Goal: Task Accomplishment & Management: Use online tool/utility

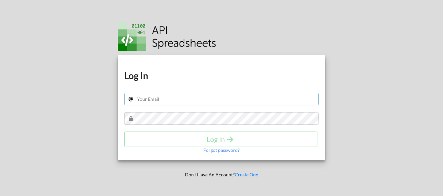
click at [153, 99] on input "text" at bounding box center [221, 99] width 194 height 12
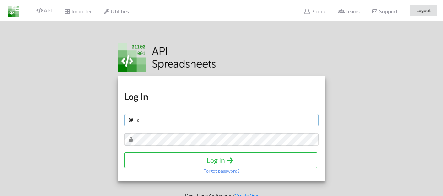
type input "dilawargujjar007@gmail.com"
click at [228, 162] on icon "submit" at bounding box center [230, 160] width 8 height 7
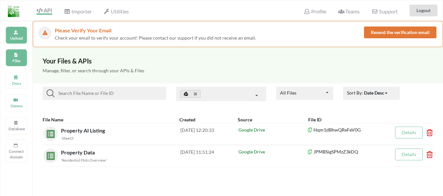
click at [11, 33] on div "Upload" at bounding box center [17, 35] width 22 height 17
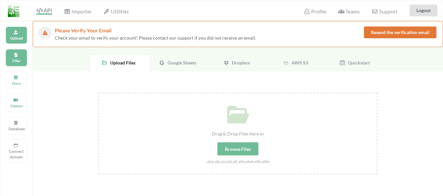
click at [12, 62] on p "Files" at bounding box center [17, 61] width 16 height 6
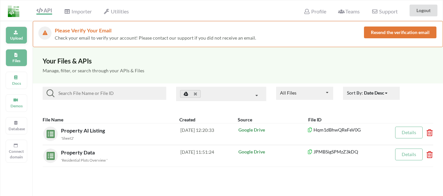
click at [19, 38] on p "Upload" at bounding box center [17, 38] width 16 height 6
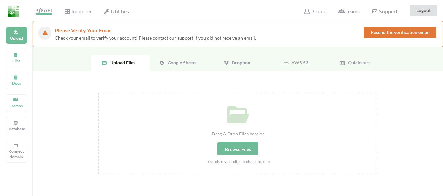
click at [177, 63] on span "Google Sheets" at bounding box center [180, 63] width 31 height 6
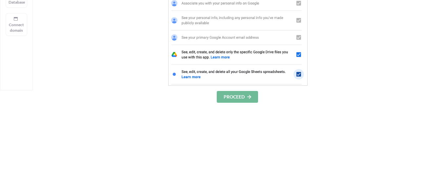
scroll to position [131, 0]
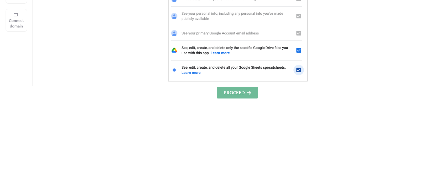
click at [233, 93] on button "PROCEED" at bounding box center [237, 93] width 41 height 12
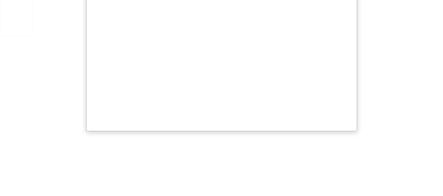
scroll to position [170, 0]
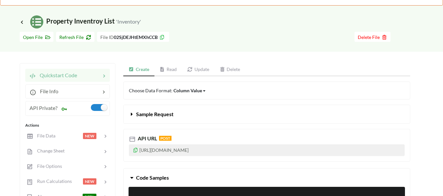
scroll to position [39, 0]
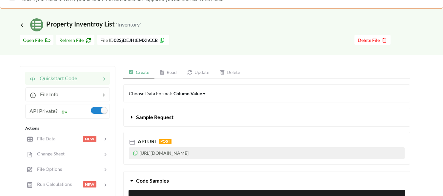
click at [165, 71] on link "Read" at bounding box center [168, 72] width 28 height 13
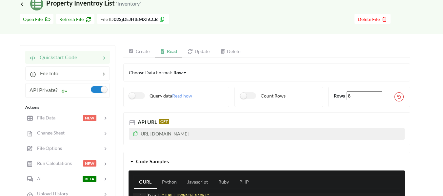
scroll to position [71, 0]
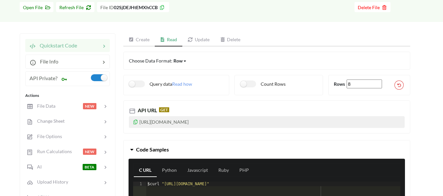
click at [136, 123] on icon at bounding box center [136, 121] width 6 height 5
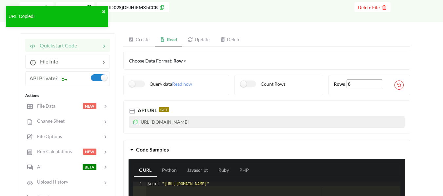
click at [136, 121] on icon at bounding box center [136, 121] width 6 height 5
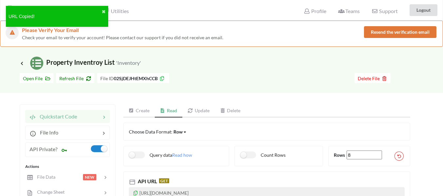
scroll to position [0, 0]
click at [23, 63] on icon at bounding box center [22, 63] width 6 height 5
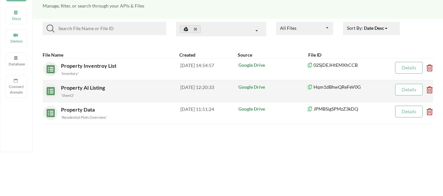
scroll to position [66, 0]
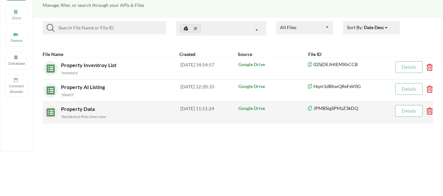
click at [90, 112] on div "Property Data 'Residential Plots Overview '" at bounding box center [120, 112] width 119 height 15
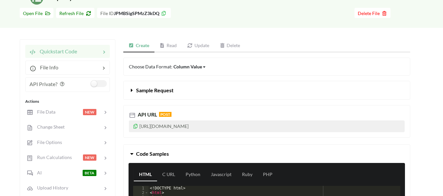
click at [171, 44] on link "Read" at bounding box center [168, 45] width 28 height 13
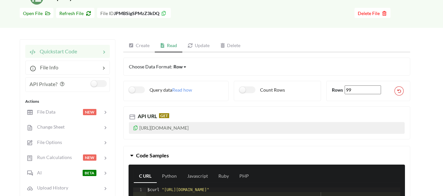
click at [135, 128] on icon at bounding box center [136, 127] width 6 height 5
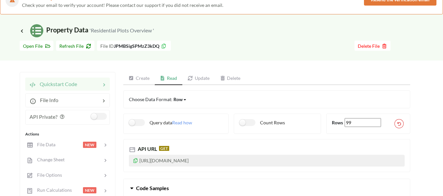
scroll to position [66, 0]
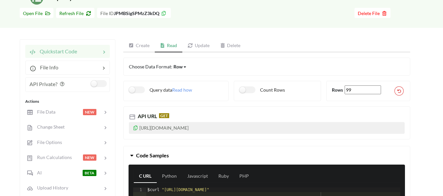
click at [136, 128] on icon at bounding box center [136, 127] width 6 height 5
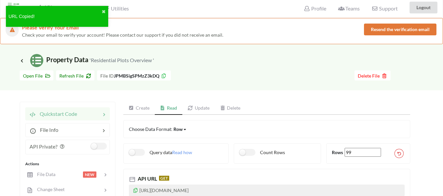
scroll to position [0, 0]
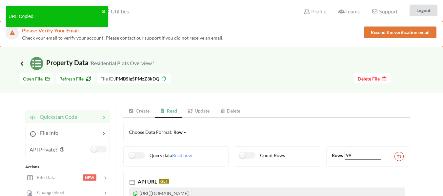
click at [22, 63] on icon at bounding box center [22, 63] width 6 height 5
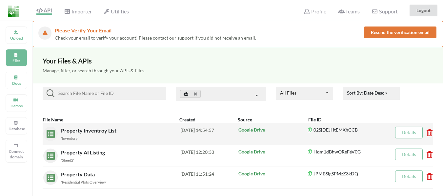
click at [232, 129] on div "[DATE] 14:54:57" at bounding box center [209, 134] width 58 height 14
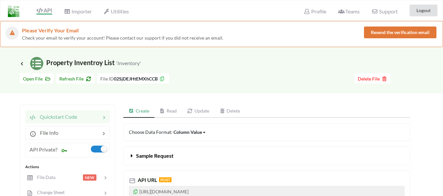
click at [168, 112] on link "Read" at bounding box center [168, 111] width 28 height 13
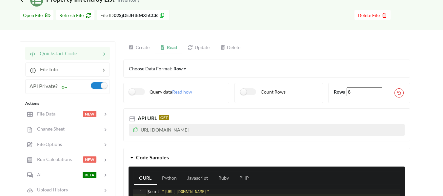
scroll to position [66, 0]
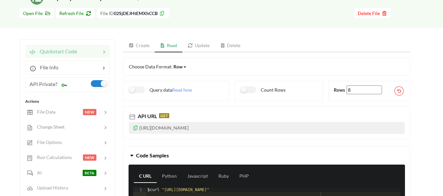
click at [135, 128] on icon at bounding box center [136, 127] width 6 height 5
drag, startPoint x: 209, startPoint y: 135, endPoint x: 132, endPoint y: 128, distance: 77.3
click at [132, 128] on p "[URL][DOMAIN_NAME]" at bounding box center [266, 128] width 275 height 12
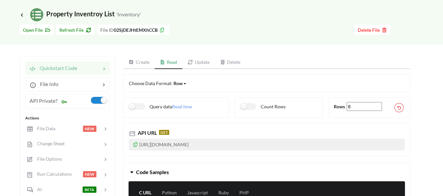
scroll to position [33, 0]
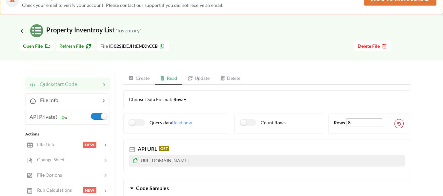
click at [141, 81] on link "Create" at bounding box center [138, 78] width 31 height 13
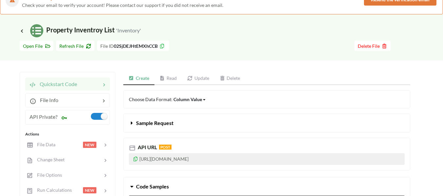
click at [168, 79] on link "Read" at bounding box center [168, 78] width 28 height 13
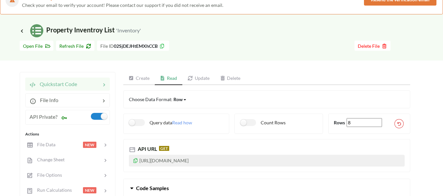
click at [136, 160] on icon at bounding box center [136, 160] width 6 height 5
copy icon
